Goal: Information Seeking & Learning: Learn about a topic

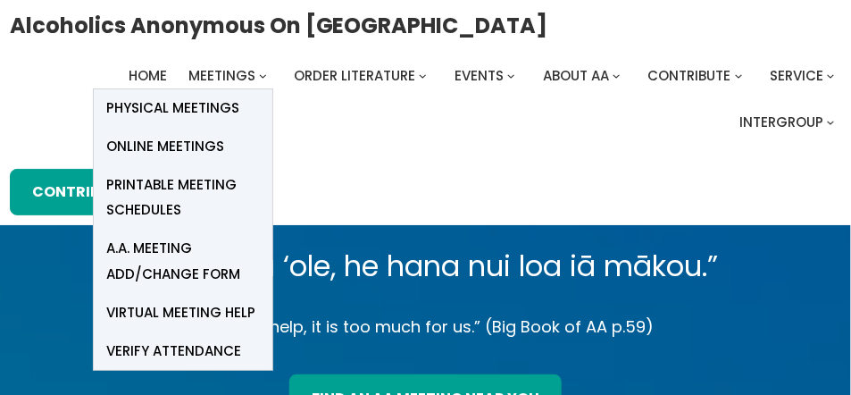
click at [167, 146] on span "Online Meetings" at bounding box center [166, 146] width 118 height 25
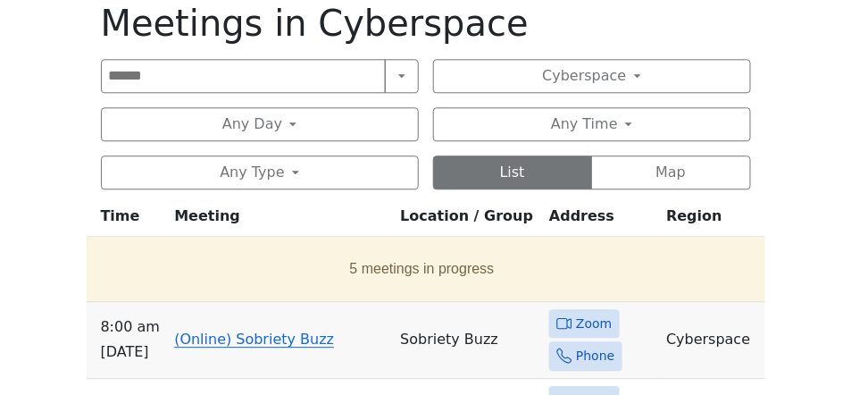
scroll to position [965, 0]
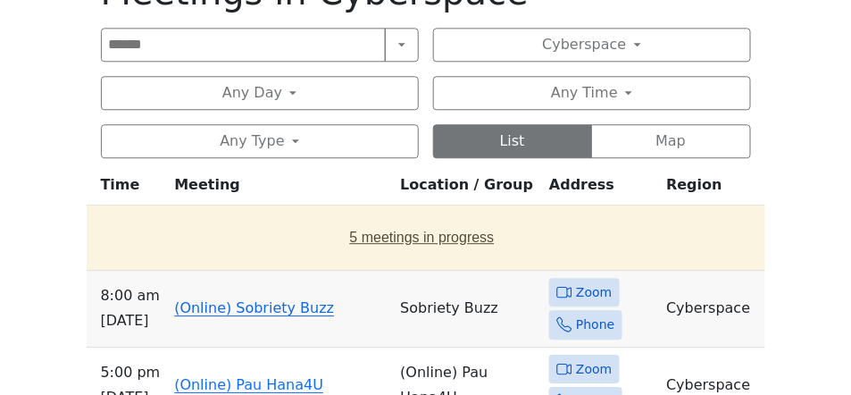
click at [394, 235] on button "5 meetings in progress" at bounding box center [422, 238] width 657 height 50
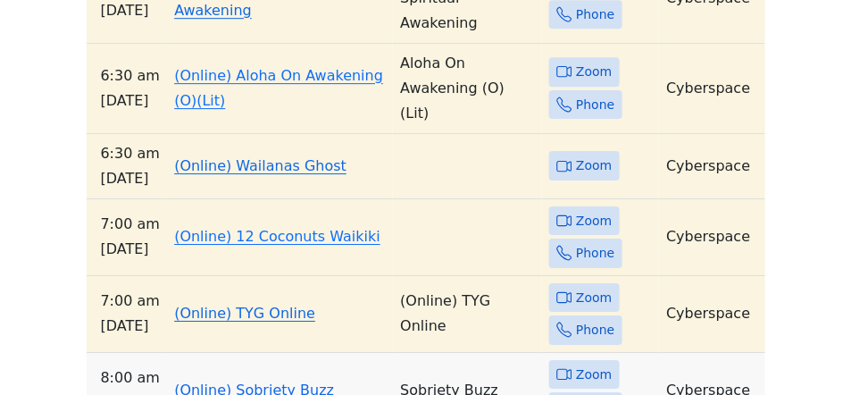
scroll to position [1251, 0]
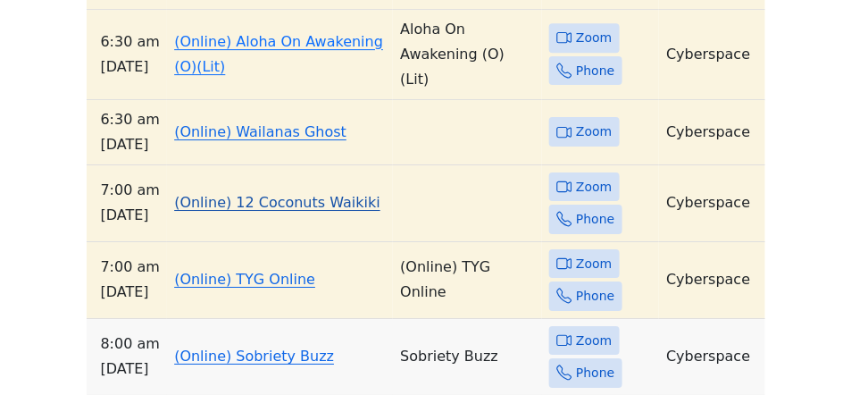
click at [255, 194] on link "(Online) 12 Coconuts Waikiki" at bounding box center [277, 202] width 206 height 17
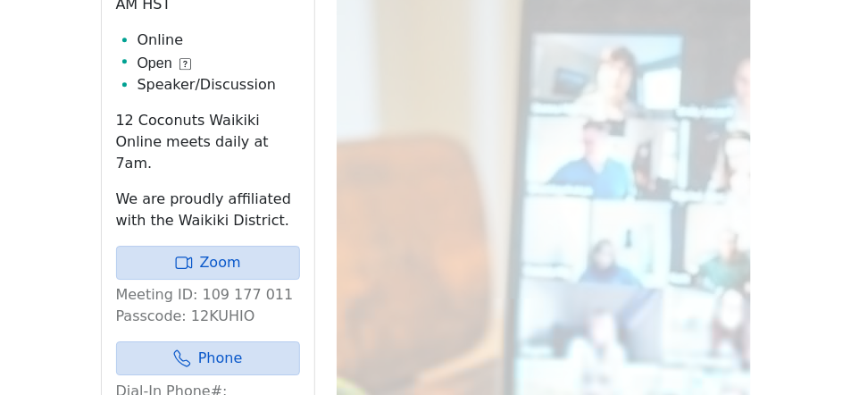
scroll to position [1135, 0]
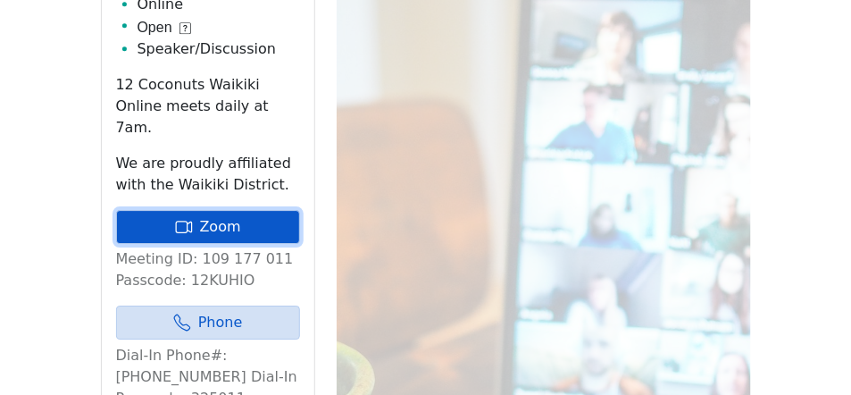
click at [172, 210] on link "Zoom" at bounding box center [208, 227] width 184 height 34
